Goal: Find specific page/section: Find specific page/section

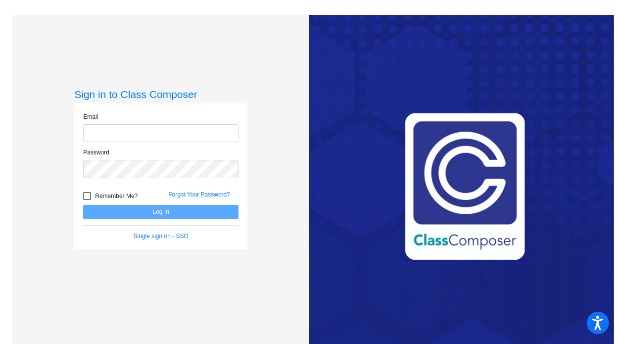
type input "[EMAIL_ADDRESS][DOMAIN_NAME]"
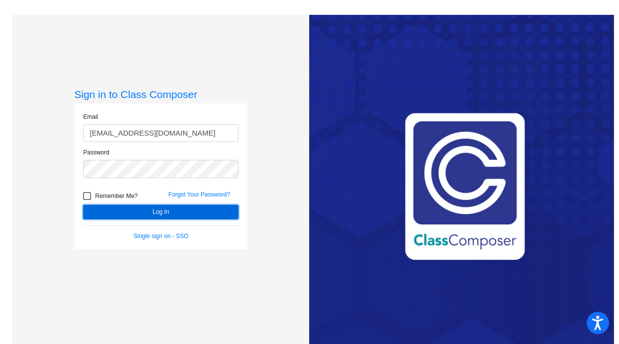
click at [136, 216] on button "Log In" at bounding box center [160, 212] width 155 height 14
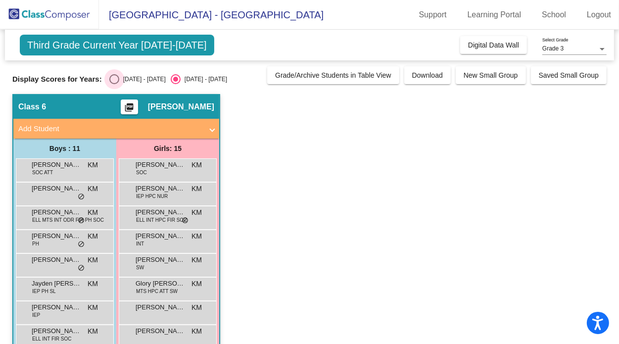
click at [131, 79] on div "[DATE] - [DATE]" at bounding box center [142, 79] width 46 height 9
click at [114, 84] on input "[DATE] - [DATE]" at bounding box center [114, 84] width 0 height 0
radio input "true"
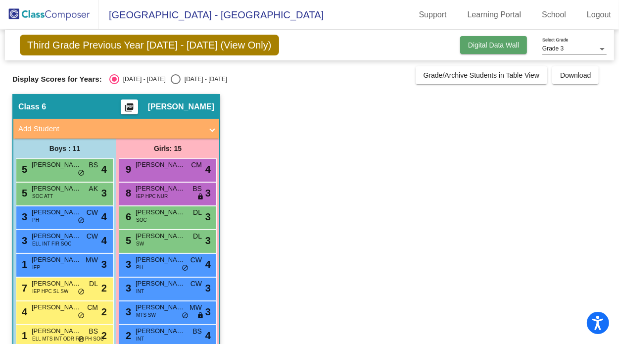
click at [483, 46] on span "Digital Data Wall" at bounding box center [493, 45] width 51 height 8
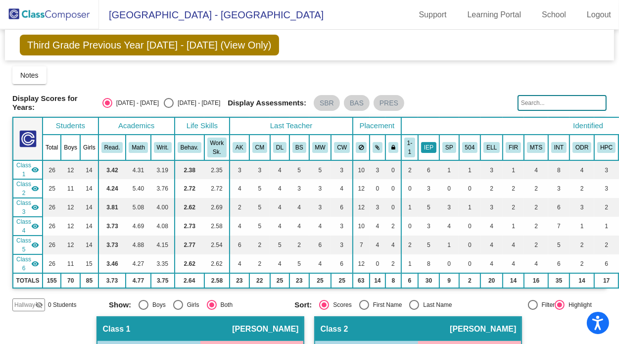
click at [422, 144] on button "IEP" at bounding box center [428, 147] width 15 height 11
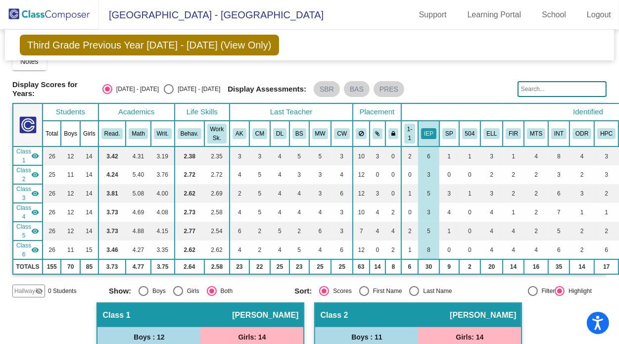
scroll to position [14, 0]
click at [422, 130] on button "IEP" at bounding box center [428, 133] width 15 height 11
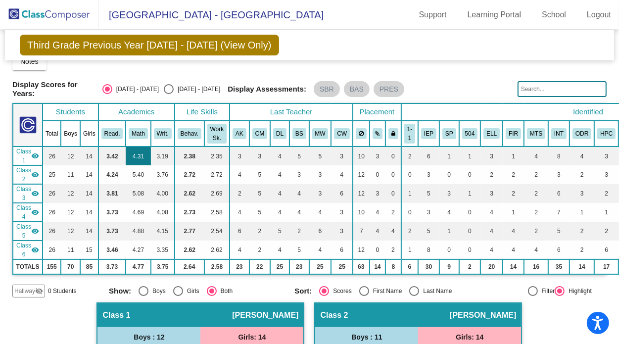
scroll to position [98, 0]
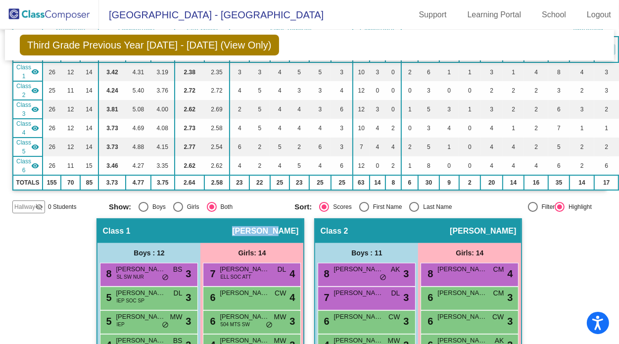
drag, startPoint x: 255, startPoint y: 227, endPoint x: 294, endPoint y: 217, distance: 40.3
click at [294, 219] on div "Class 1 picture_as_pdf [PERSON_NAME]" at bounding box center [200, 231] width 206 height 24
click at [297, 231] on div "Class 1 picture_as_pdf [PERSON_NAME]" at bounding box center [200, 231] width 206 height 24
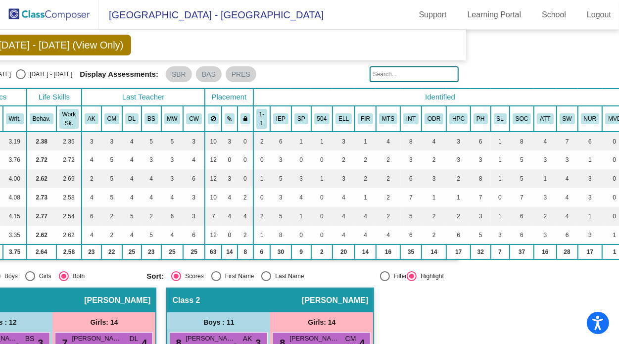
scroll to position [29, 0]
